Goal: Transaction & Acquisition: Purchase product/service

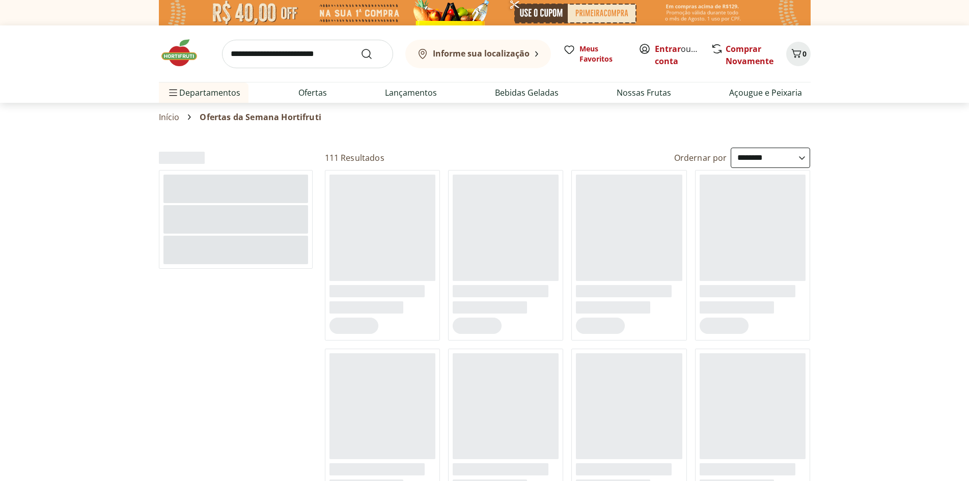
select select "**********"
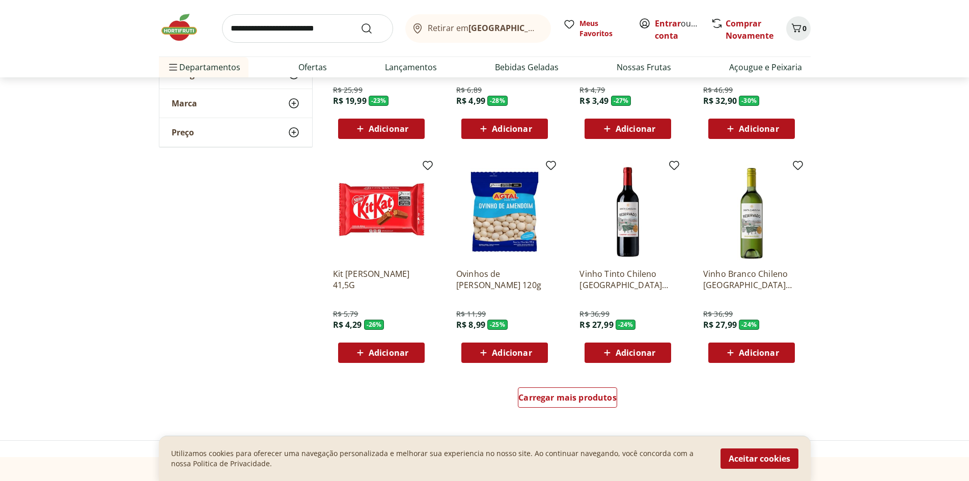
scroll to position [509, 0]
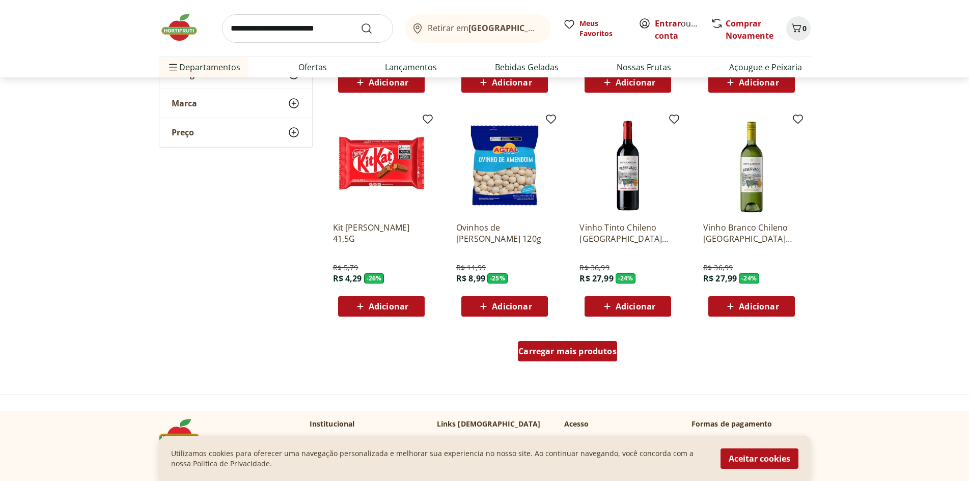
click at [585, 349] on span "Carregar mais produtos" at bounding box center [567, 351] width 98 height 8
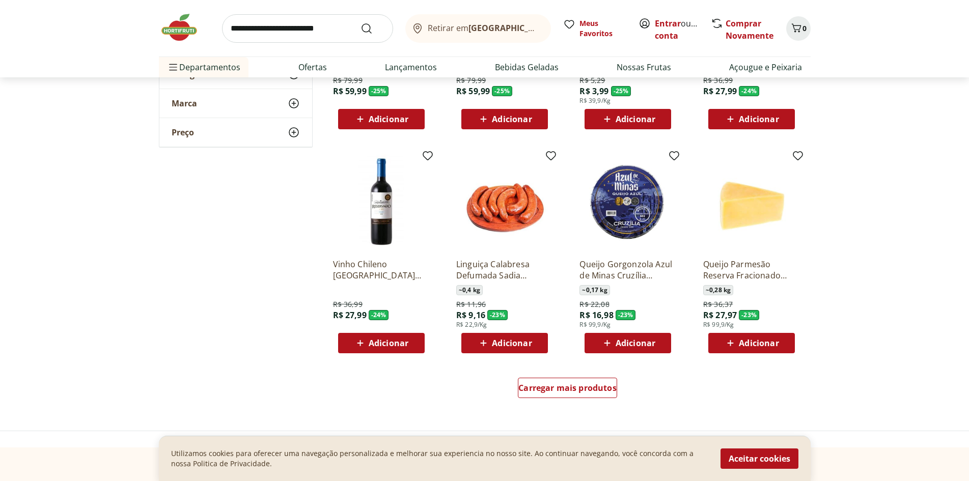
scroll to position [1171, 0]
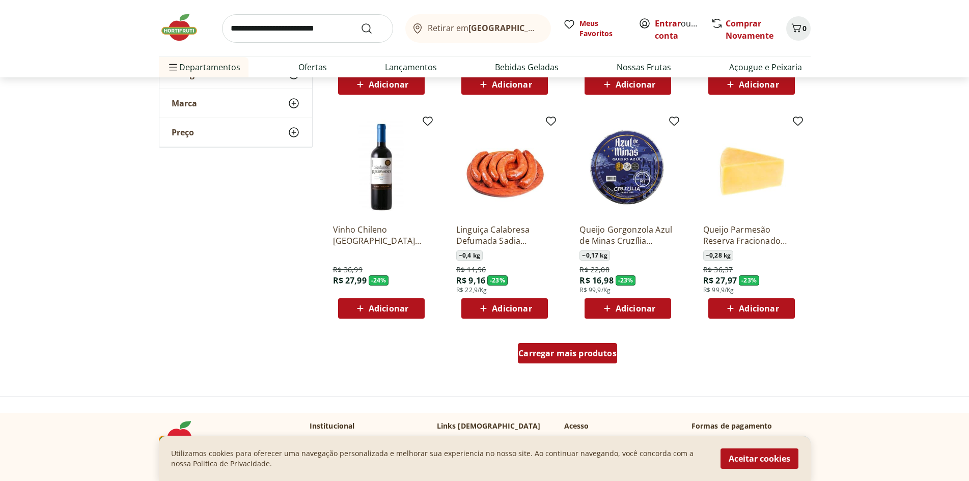
click at [568, 356] on span "Carregar mais produtos" at bounding box center [567, 353] width 98 height 8
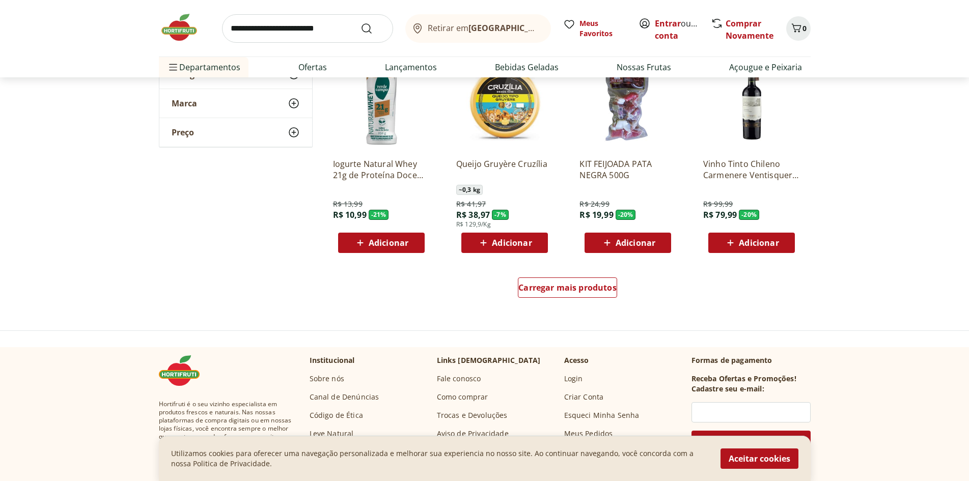
scroll to position [1934, 0]
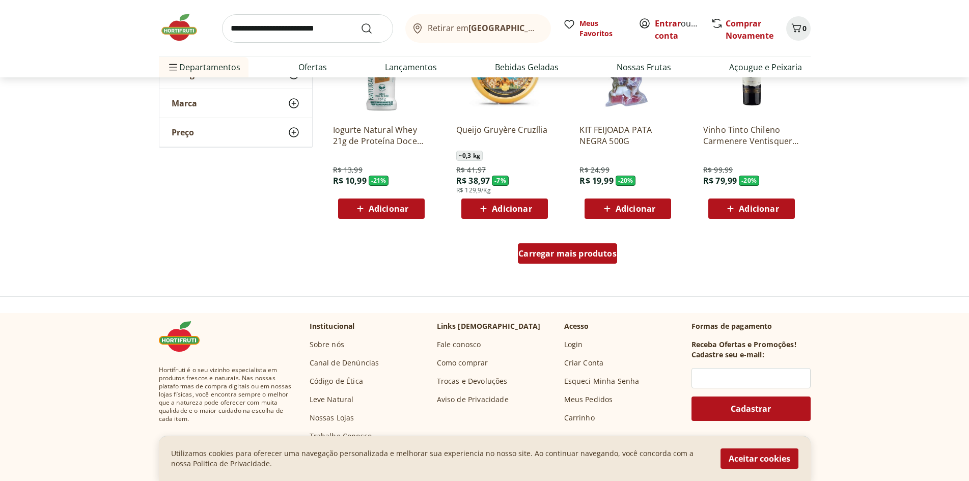
click at [576, 260] on div "Carregar mais produtos" at bounding box center [567, 253] width 99 height 20
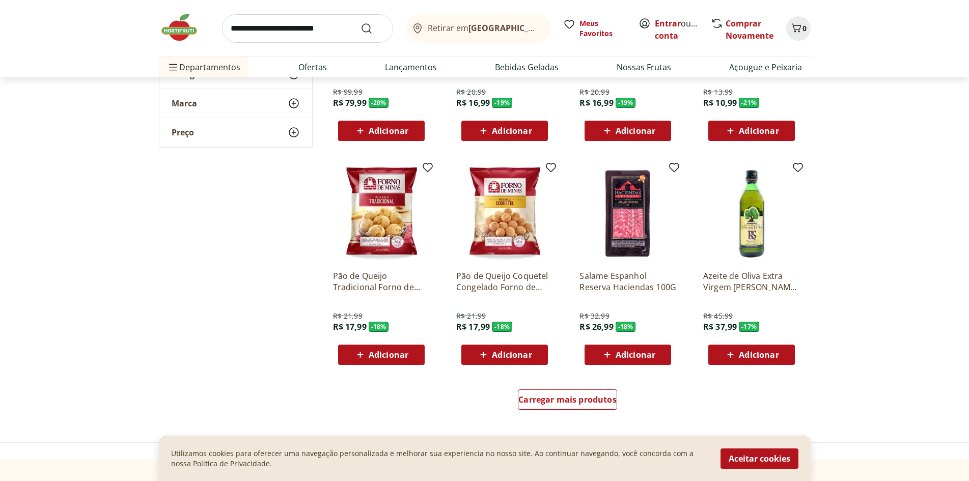
scroll to position [2494, 0]
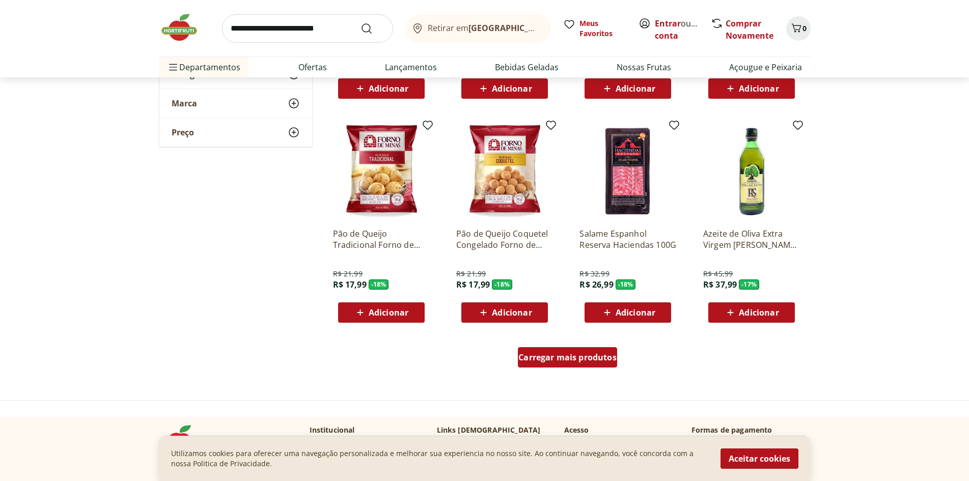
click at [589, 361] on span "Carregar mais produtos" at bounding box center [567, 357] width 98 height 8
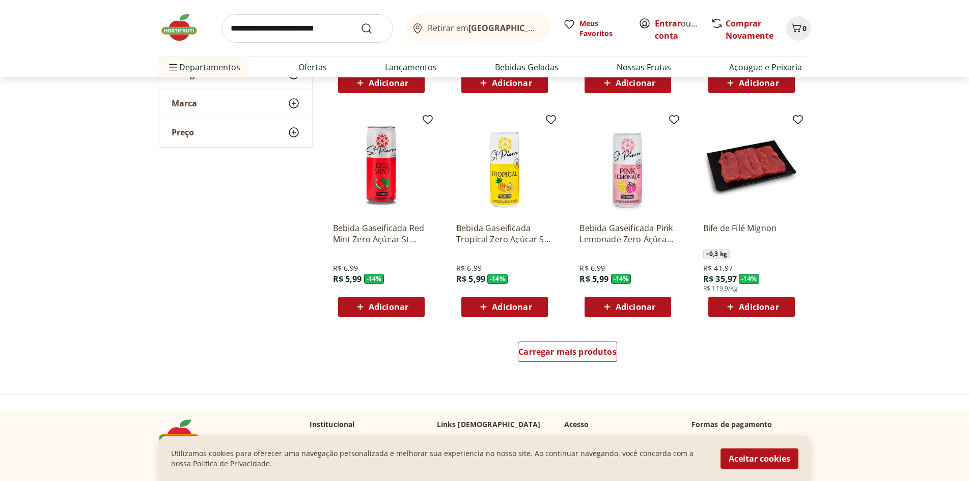
scroll to position [3207, 0]
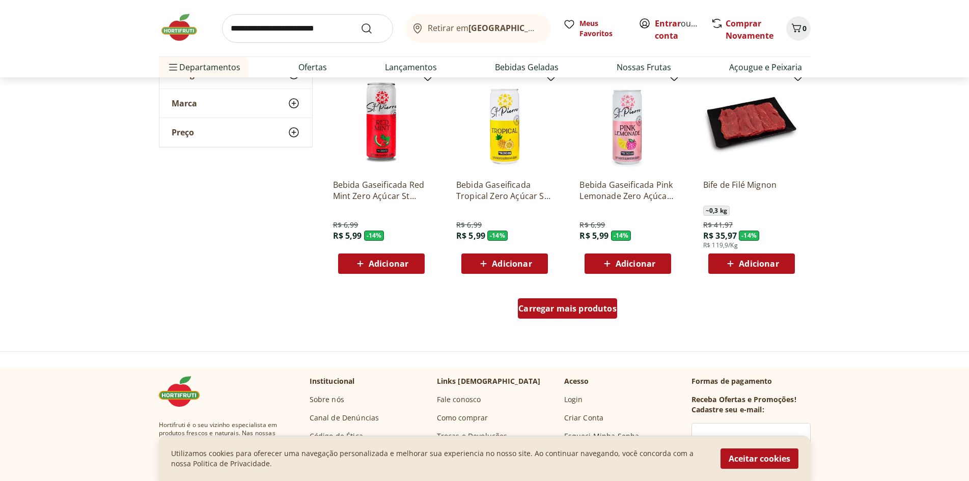
click at [555, 313] on span "Carregar mais produtos" at bounding box center [567, 308] width 98 height 8
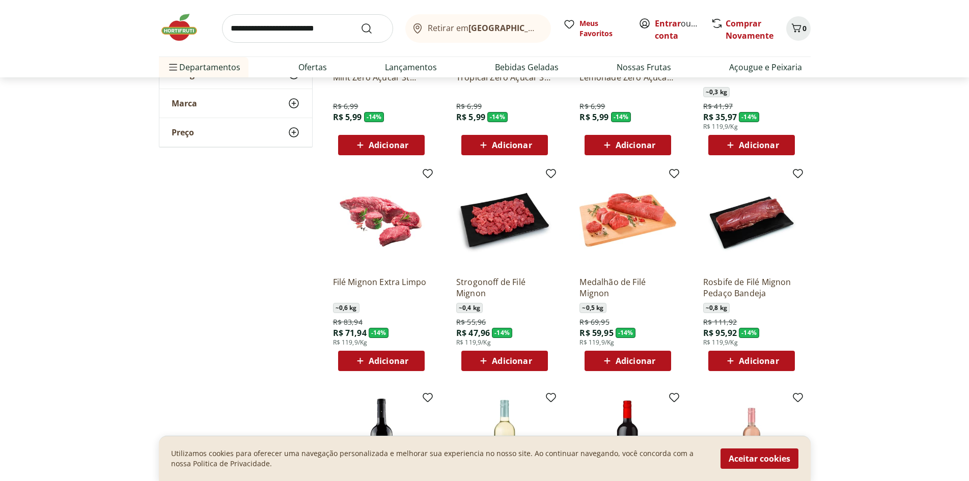
scroll to position [3359, 0]
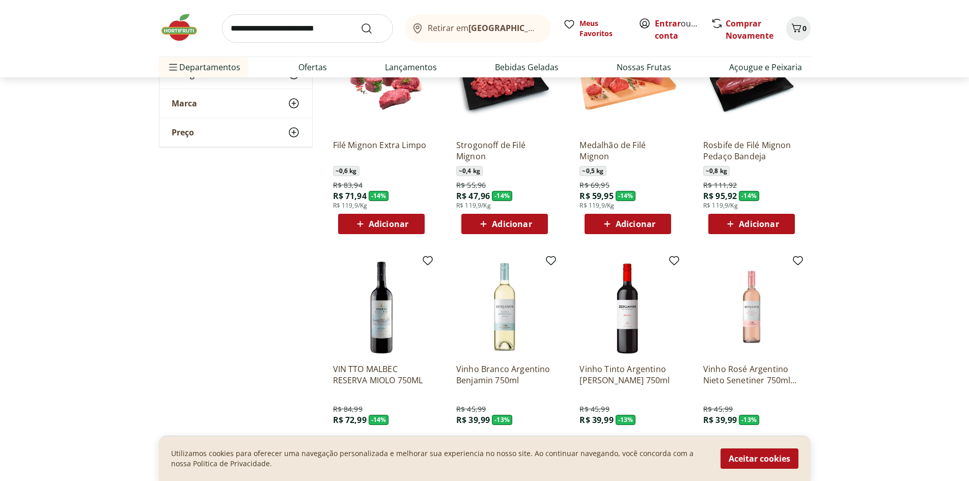
scroll to position [3563, 0]
